Goal: Information Seeking & Learning: Learn about a topic

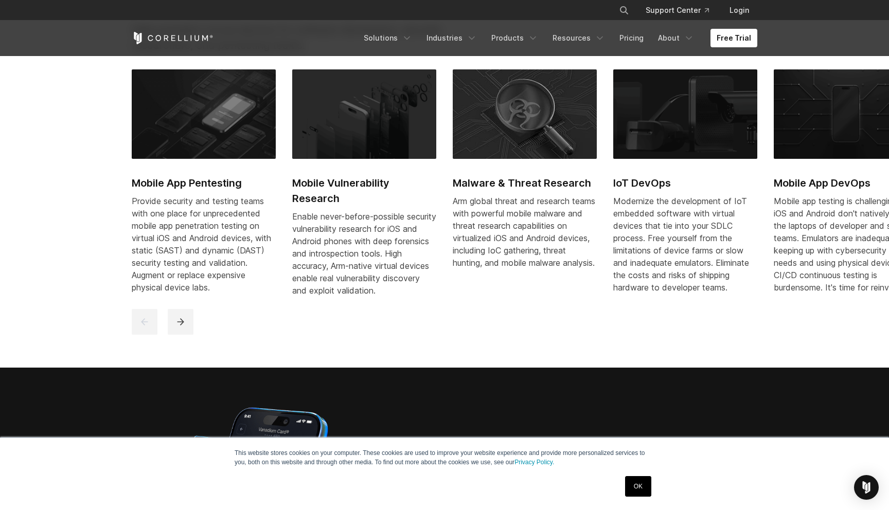
scroll to position [683, 0]
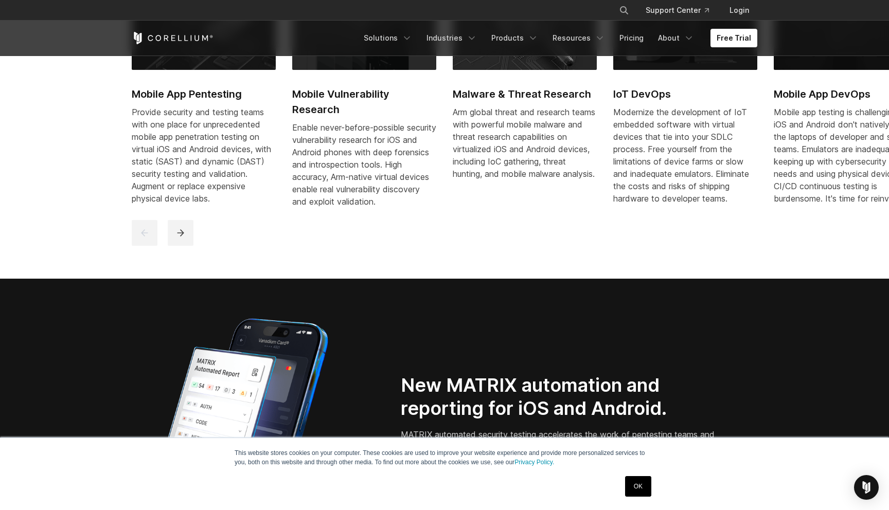
click at [210, 142] on div "Provide security and testing teams with one place for unprecedented mobile app …" at bounding box center [204, 155] width 144 height 99
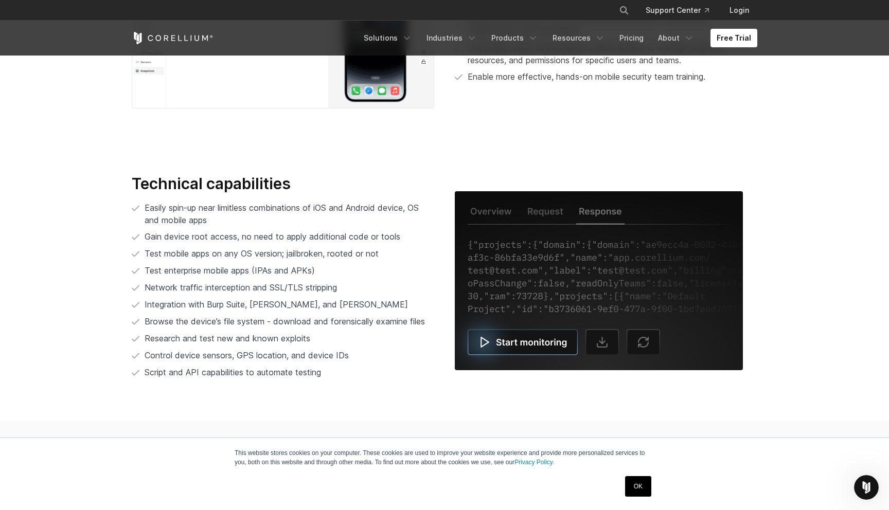
scroll to position [2139, 0]
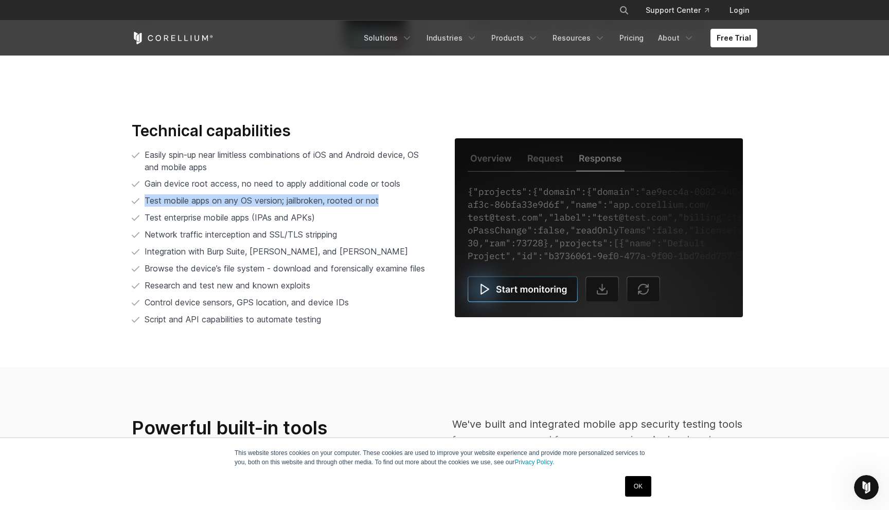
click at [232, 201] on span "Test mobile apps on any OS version; jailbroken, rooted or not" at bounding box center [262, 201] width 234 height 10
click at [229, 227] on ul "Easily spin-up near limitless combinations of iOS and Android device, OS and mo…" at bounding box center [283, 238] width 303 height 178
click at [245, 221] on span "Test enterprise mobile apps (IPAs and APKs)" at bounding box center [230, 217] width 170 height 10
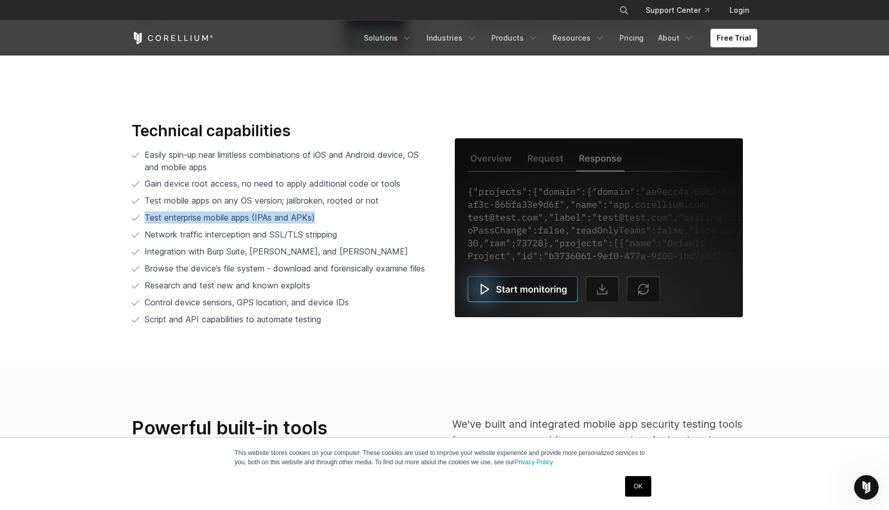
click at [245, 221] on span "Test enterprise mobile apps (IPAs and APKs)" at bounding box center [230, 217] width 170 height 10
click at [246, 220] on span "Test enterprise mobile apps (IPAs and APKs)" at bounding box center [230, 217] width 170 height 10
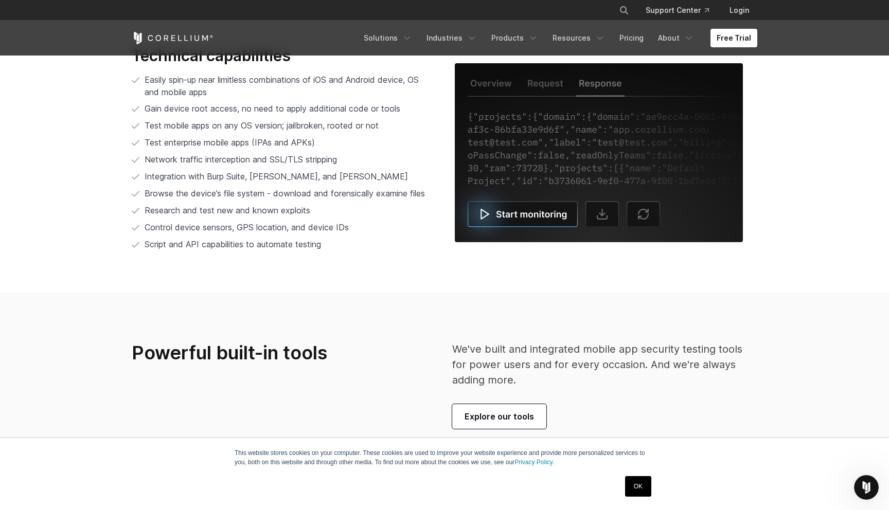
scroll to position [2270, 0]
